Goal: Navigation & Orientation: Find specific page/section

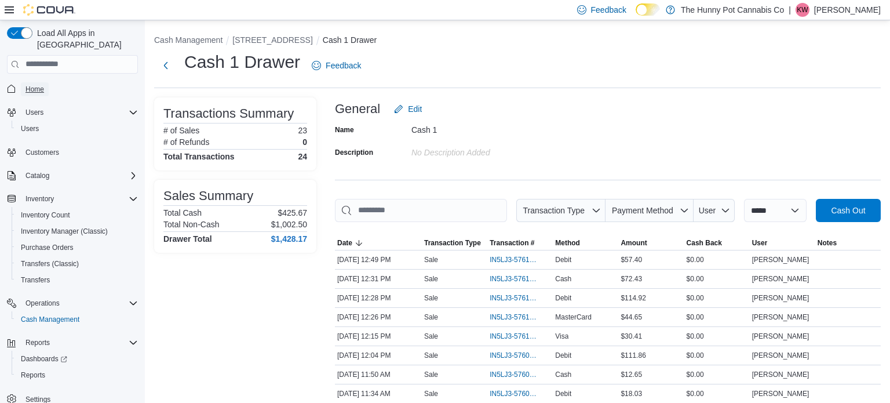
click at [38, 85] on span "Home" at bounding box center [34, 89] width 19 height 9
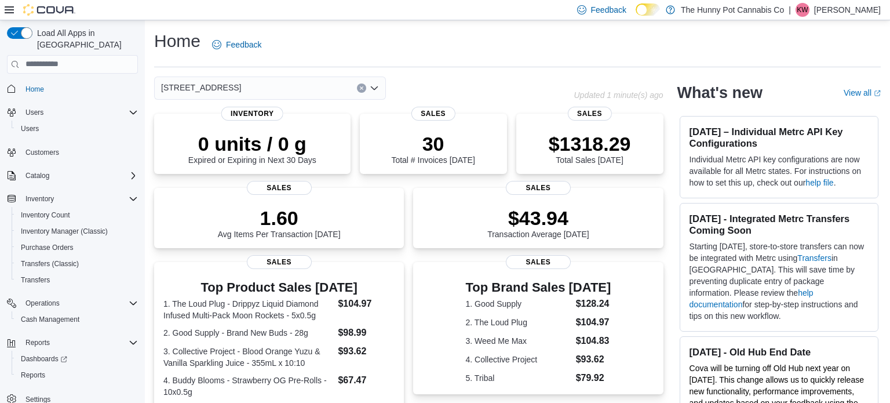
click at [362, 87] on icon "Clear input" at bounding box center [361, 88] width 5 height 5
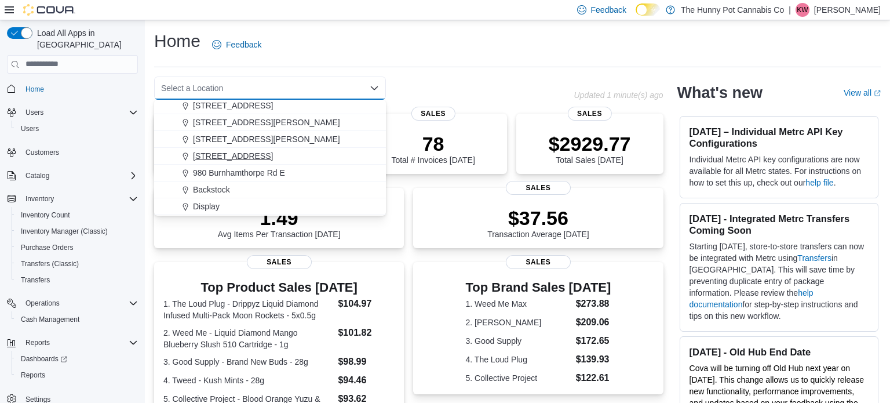
scroll to position [570, 0]
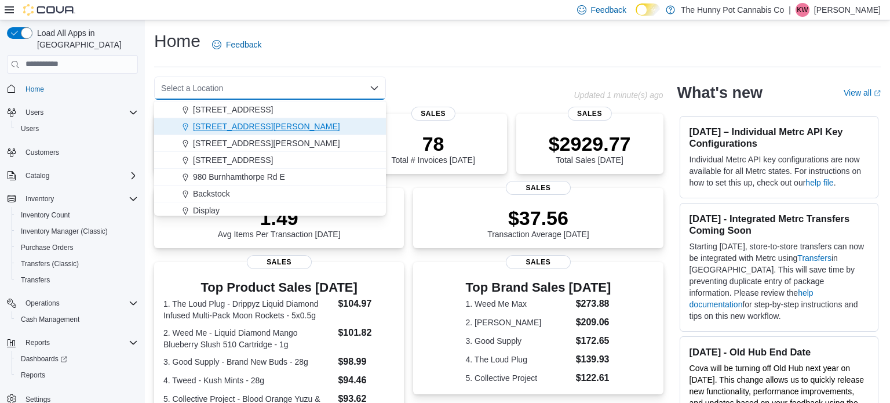
click at [236, 123] on span "6161 Thorold Stone Rd" at bounding box center [266, 127] width 147 height 12
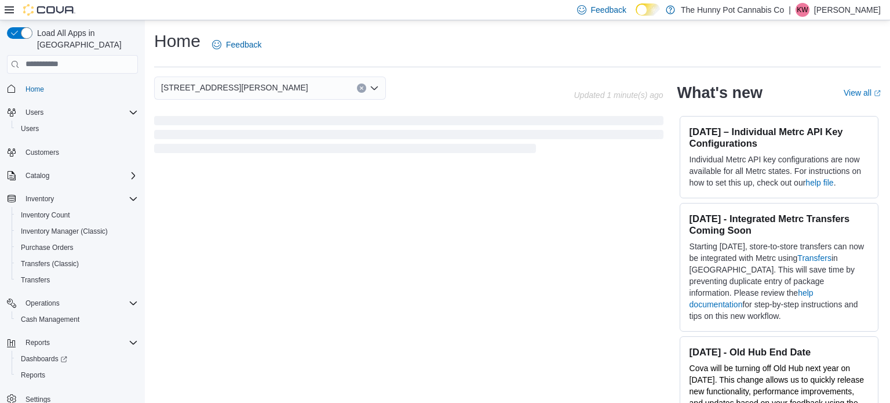
click at [406, 72] on div "Home Feedback 6161 Thorold Stone Rd Combo box. Selected. 6161 Thorold Stone Rd.…" at bounding box center [517, 222] width 745 height 404
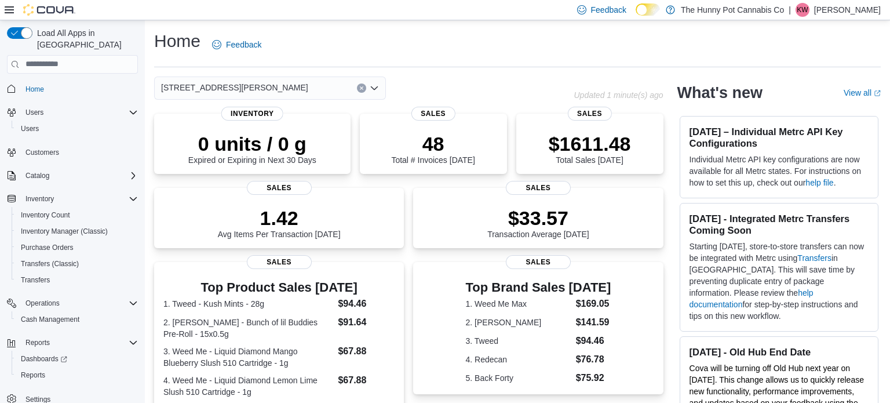
scroll to position [3, 0]
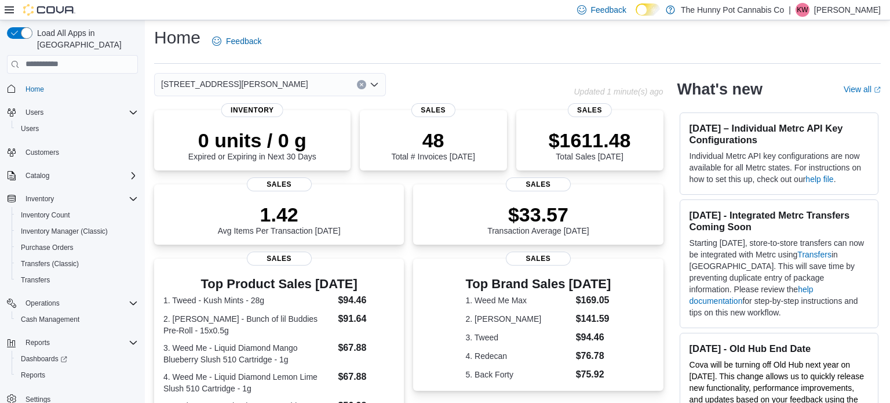
click at [360, 85] on icon "Clear input" at bounding box center [361, 84] width 3 height 3
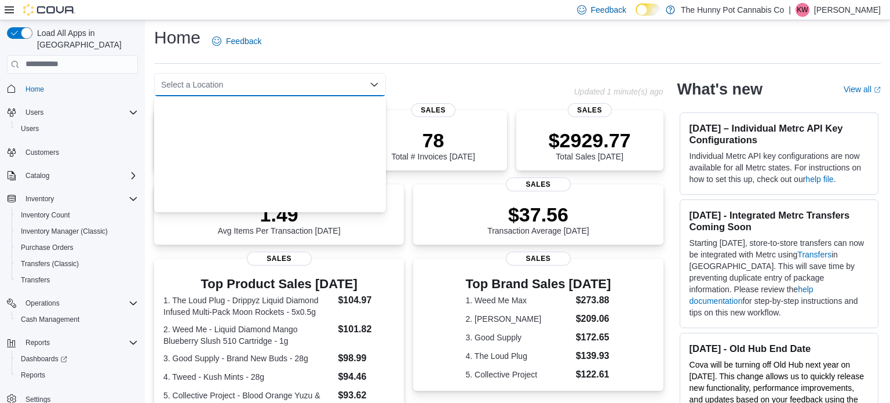
scroll to position [607, 0]
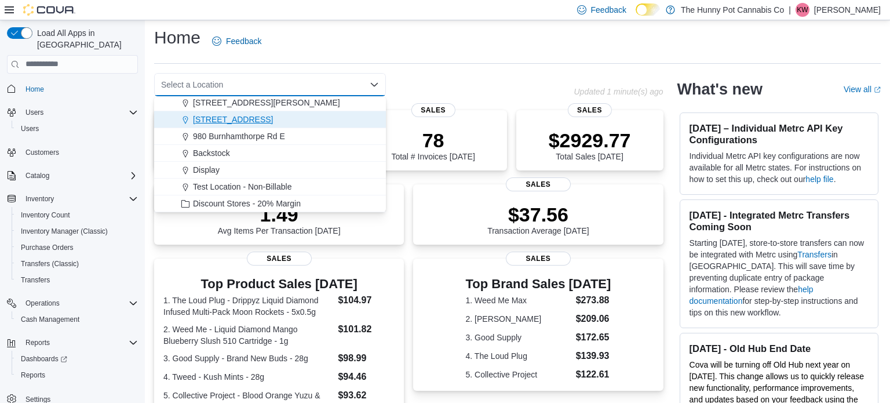
click at [228, 119] on span "[STREET_ADDRESS]" at bounding box center [233, 120] width 80 height 12
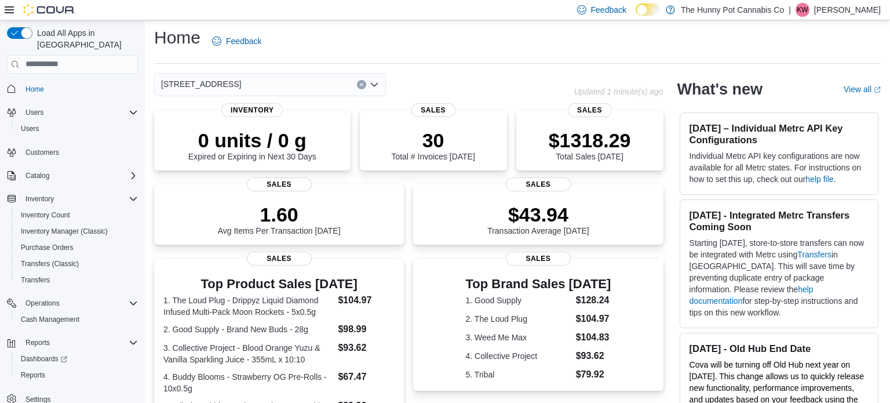
click at [414, 72] on div "Home Feedback 7481 Oakwood Drive Combo box. Selected. 7481 Oakwood Drive. Press…" at bounding box center [517, 353] width 745 height 673
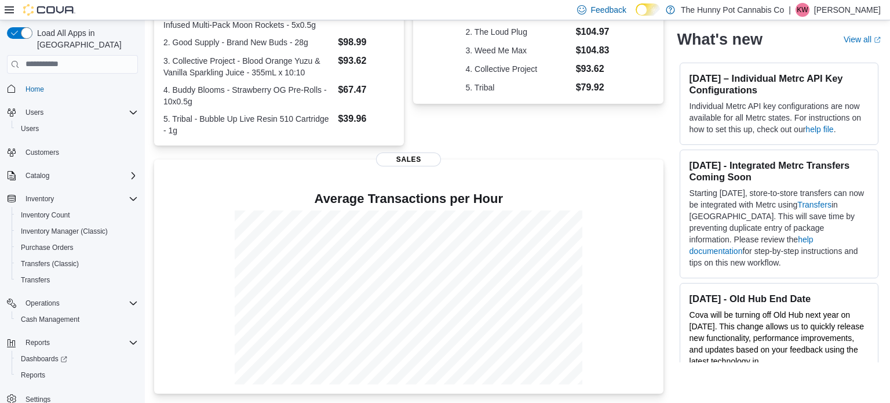
scroll to position [0, 0]
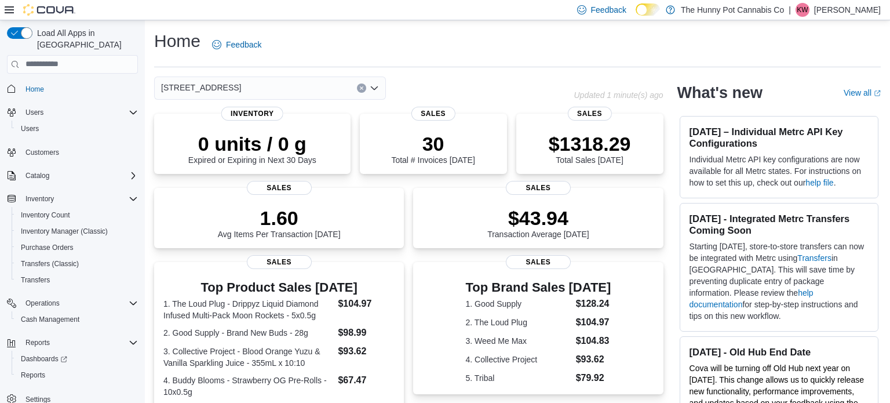
click at [362, 89] on icon "Clear input" at bounding box center [361, 87] width 3 height 3
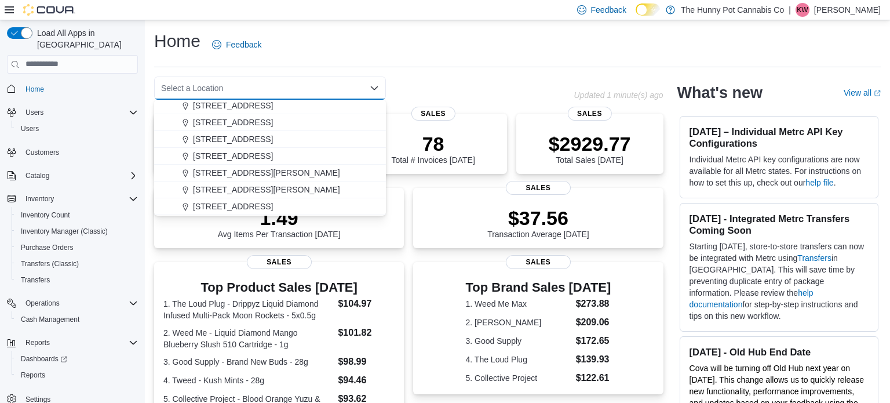
scroll to position [537, 0]
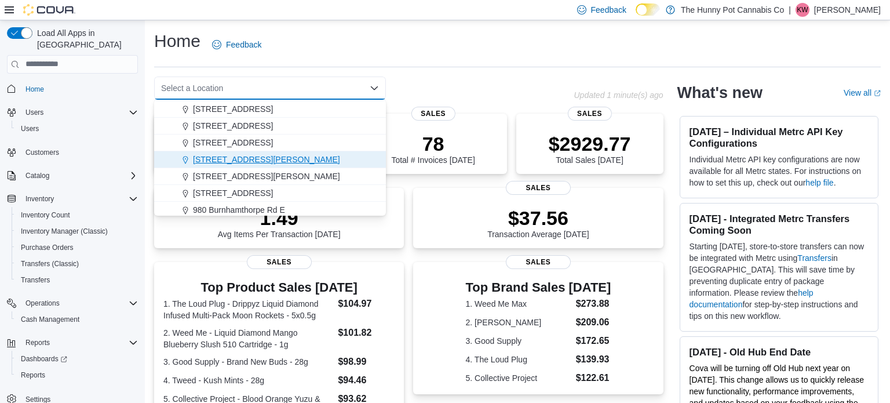
click at [228, 160] on span "6161 Thorold Stone Rd" at bounding box center [266, 160] width 147 height 12
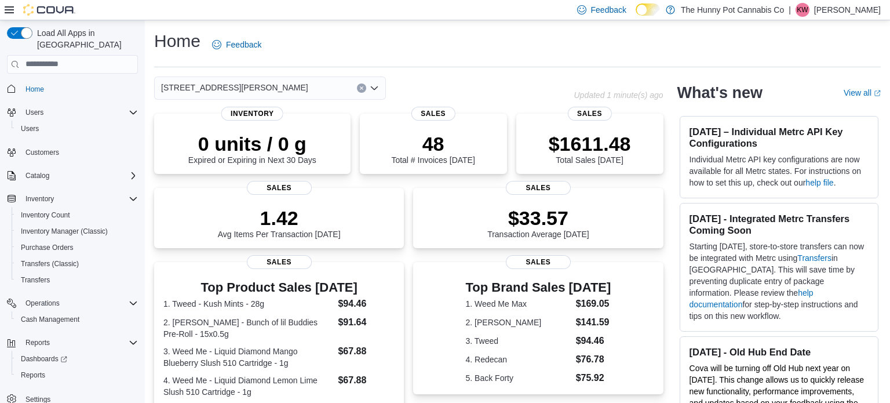
click at [357, 86] on button "Clear input" at bounding box center [361, 87] width 9 height 9
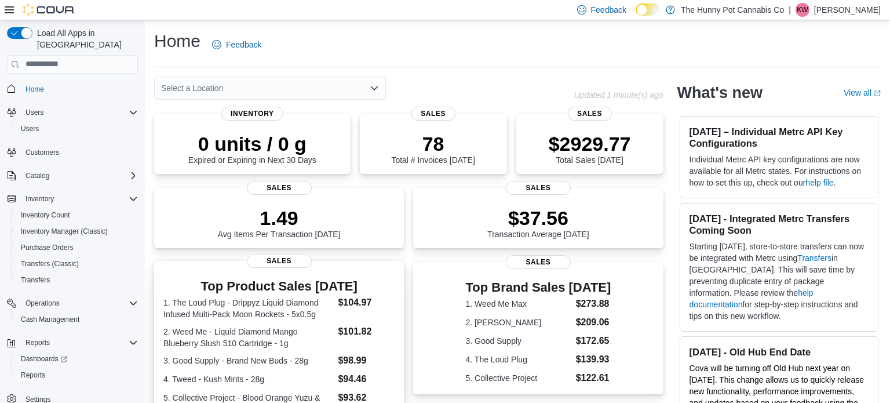
scroll to position [2, 0]
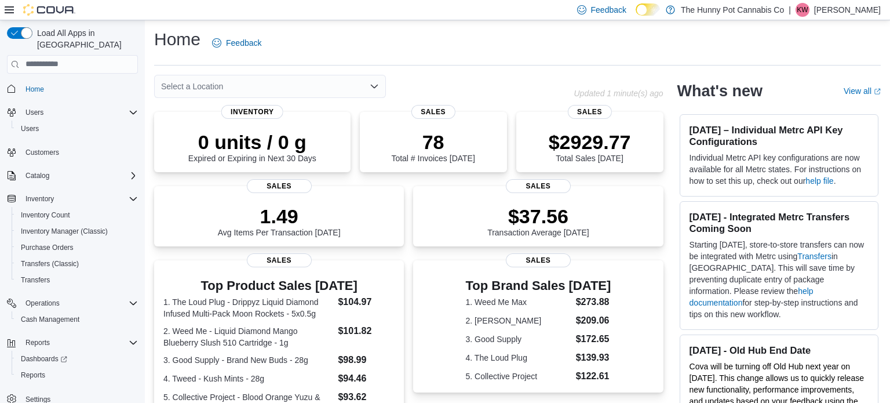
click at [378, 87] on icon "Open list of options" at bounding box center [374, 86] width 9 height 9
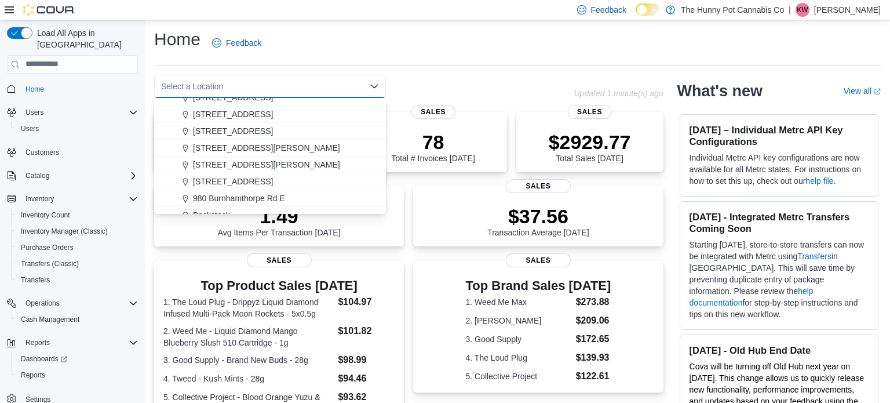
scroll to position [554, 0]
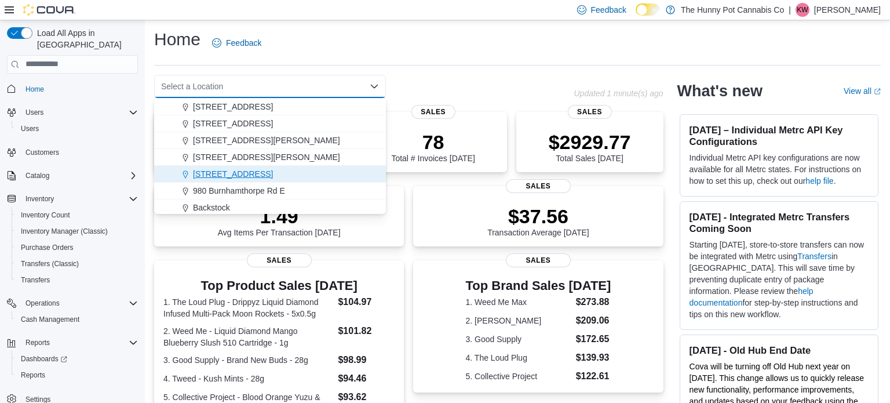
click at [240, 170] on span "[STREET_ADDRESS]" at bounding box center [233, 174] width 80 height 12
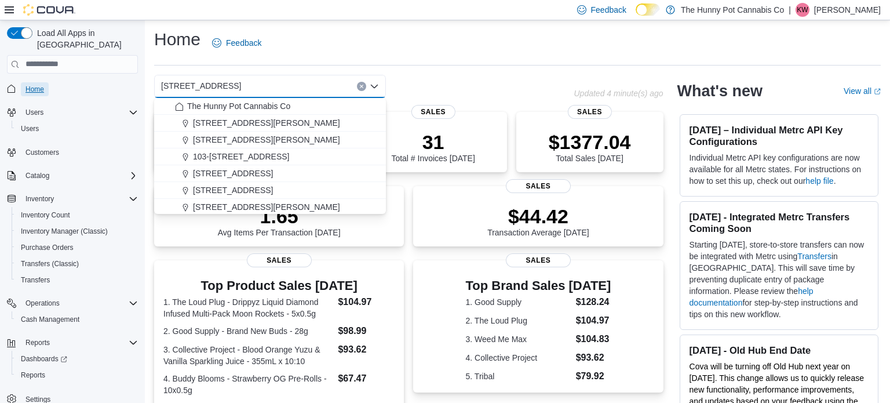
click at [38, 85] on span "Home" at bounding box center [34, 89] width 19 height 9
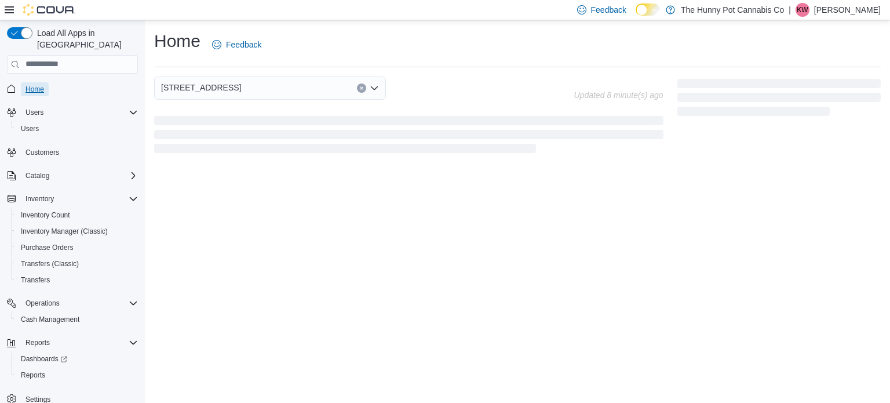
scroll to position [0, 0]
